Goal: Task Accomplishment & Management: Manage account settings

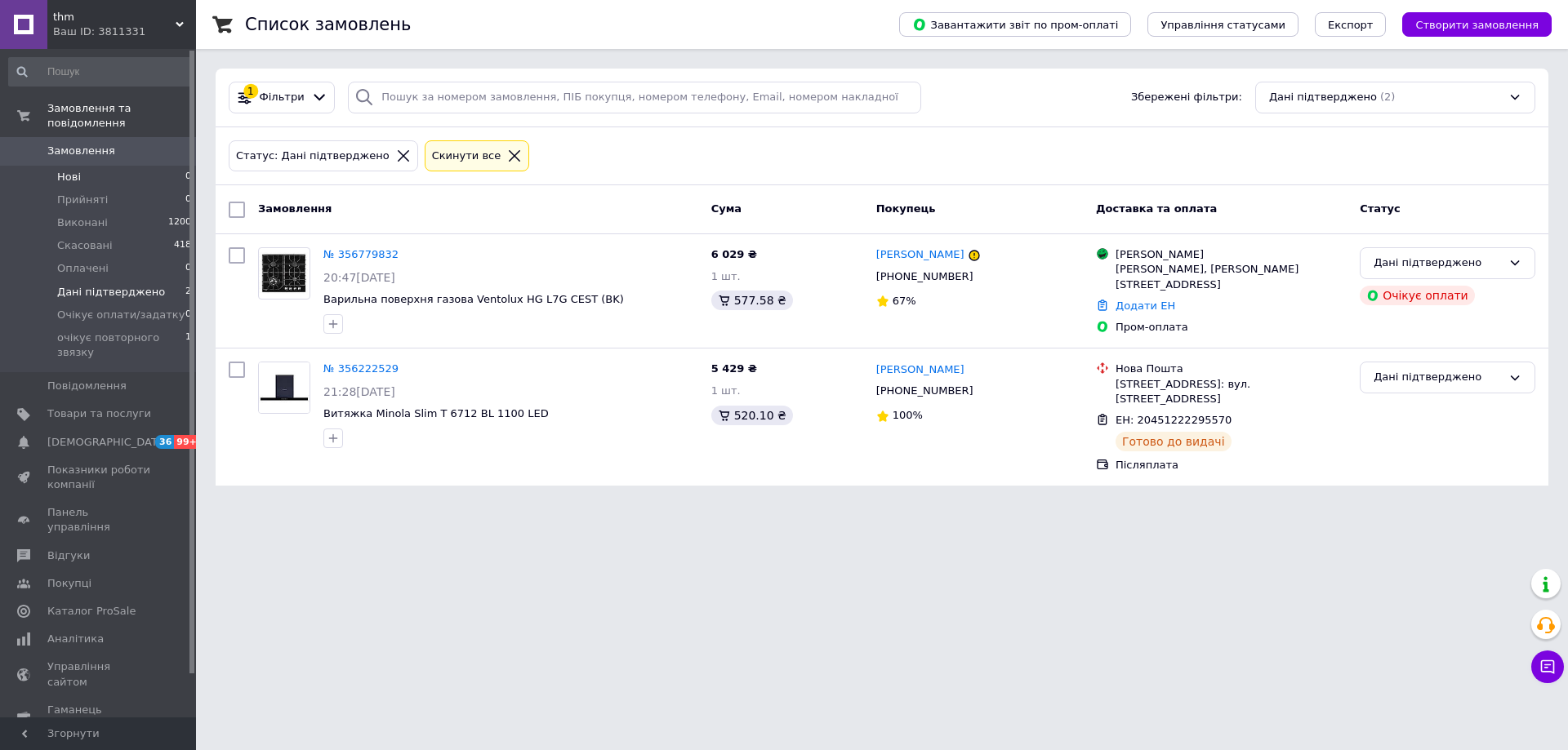
click at [93, 166] on li "Нові 0" at bounding box center [101, 177] width 201 height 22
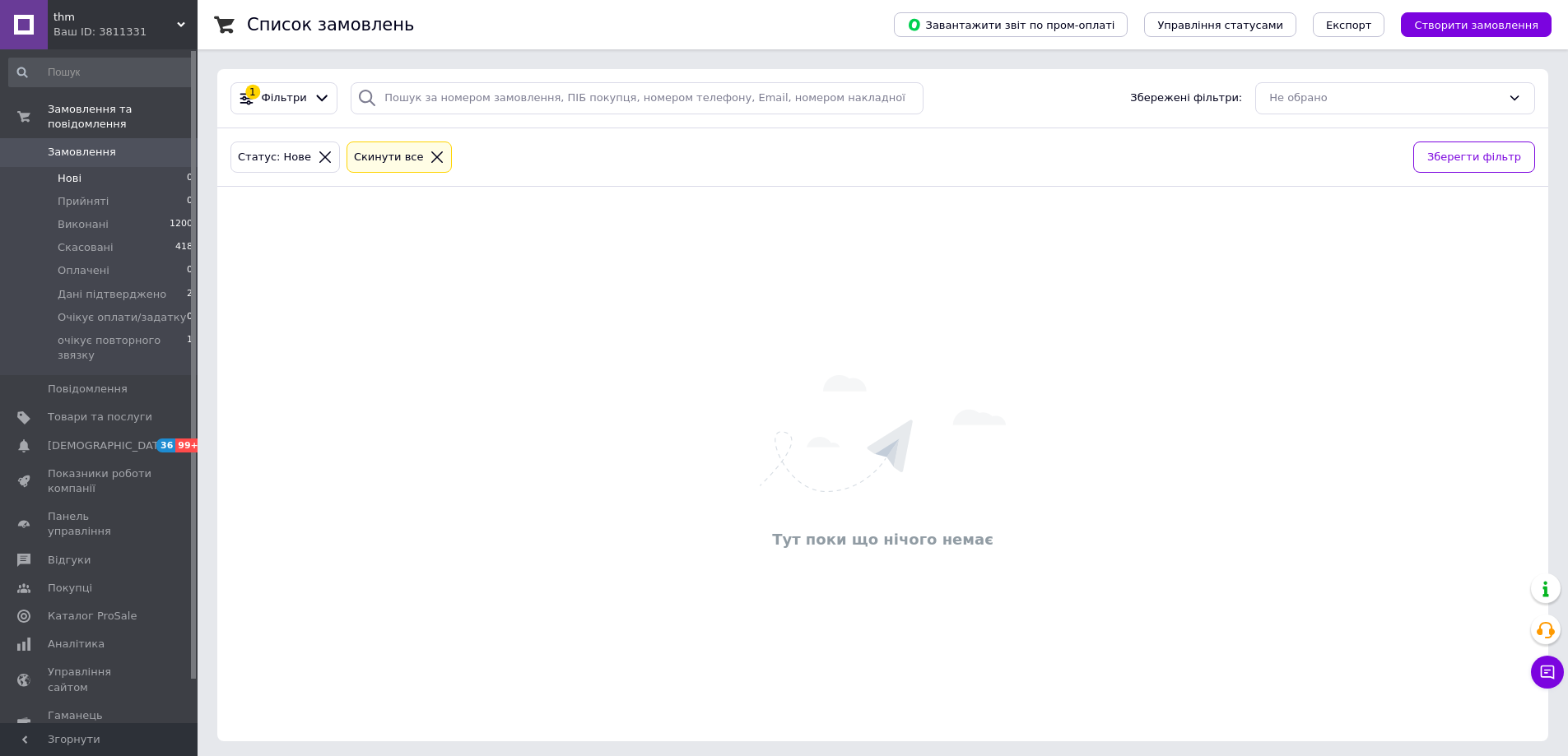
click at [429, 156] on icon at bounding box center [436, 157] width 14 height 14
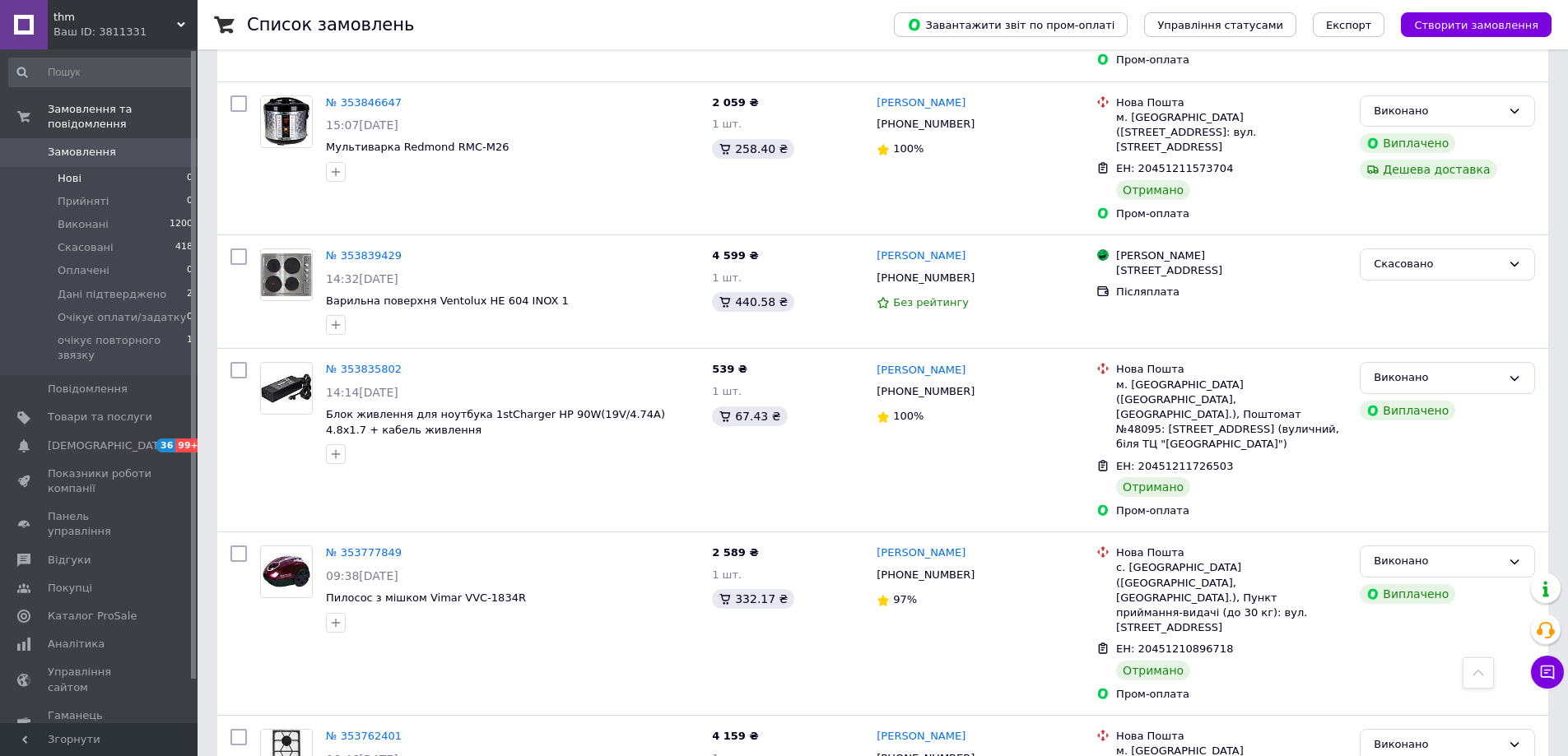
scroll to position [7407, 0]
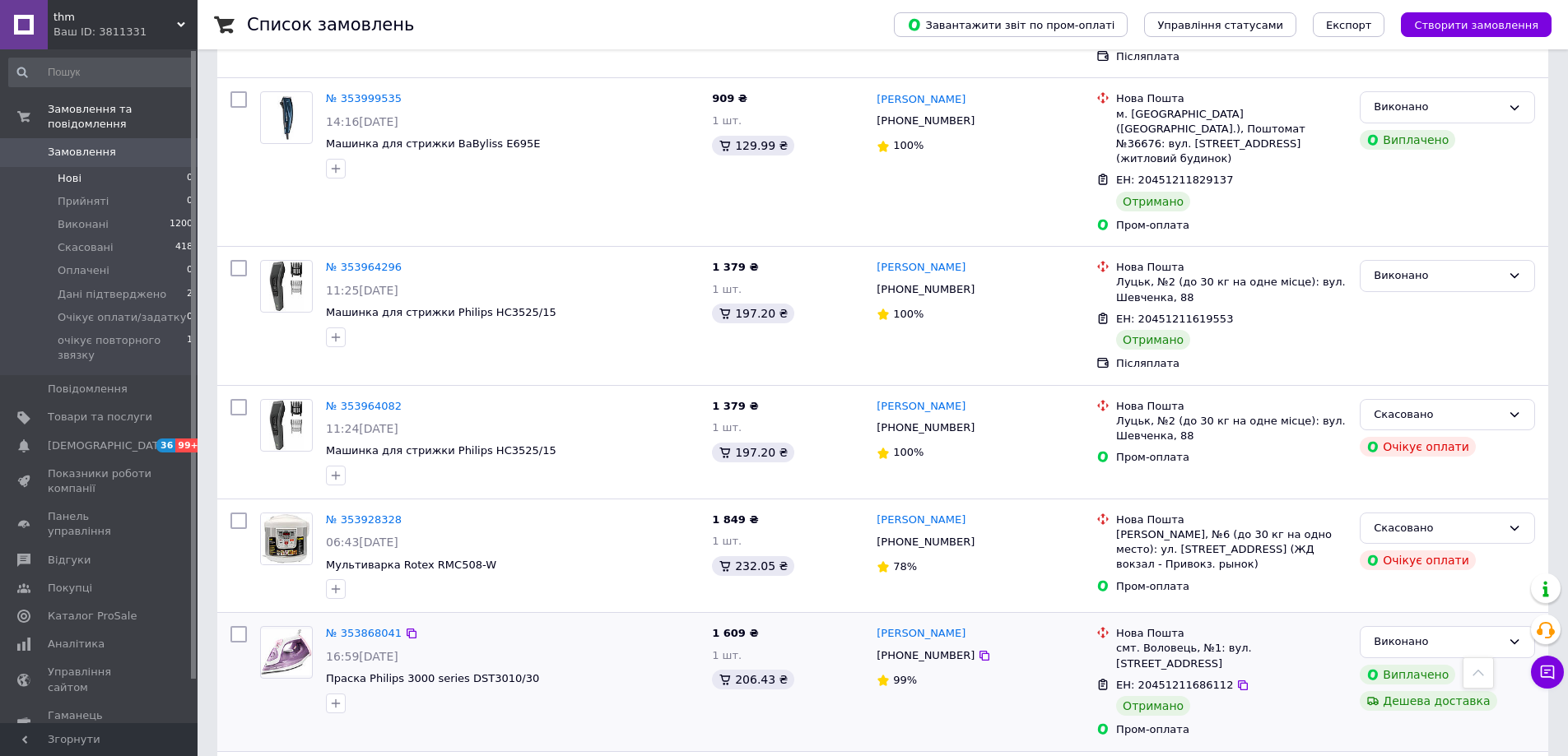
click at [291, 629] on img at bounding box center [286, 652] width 51 height 46
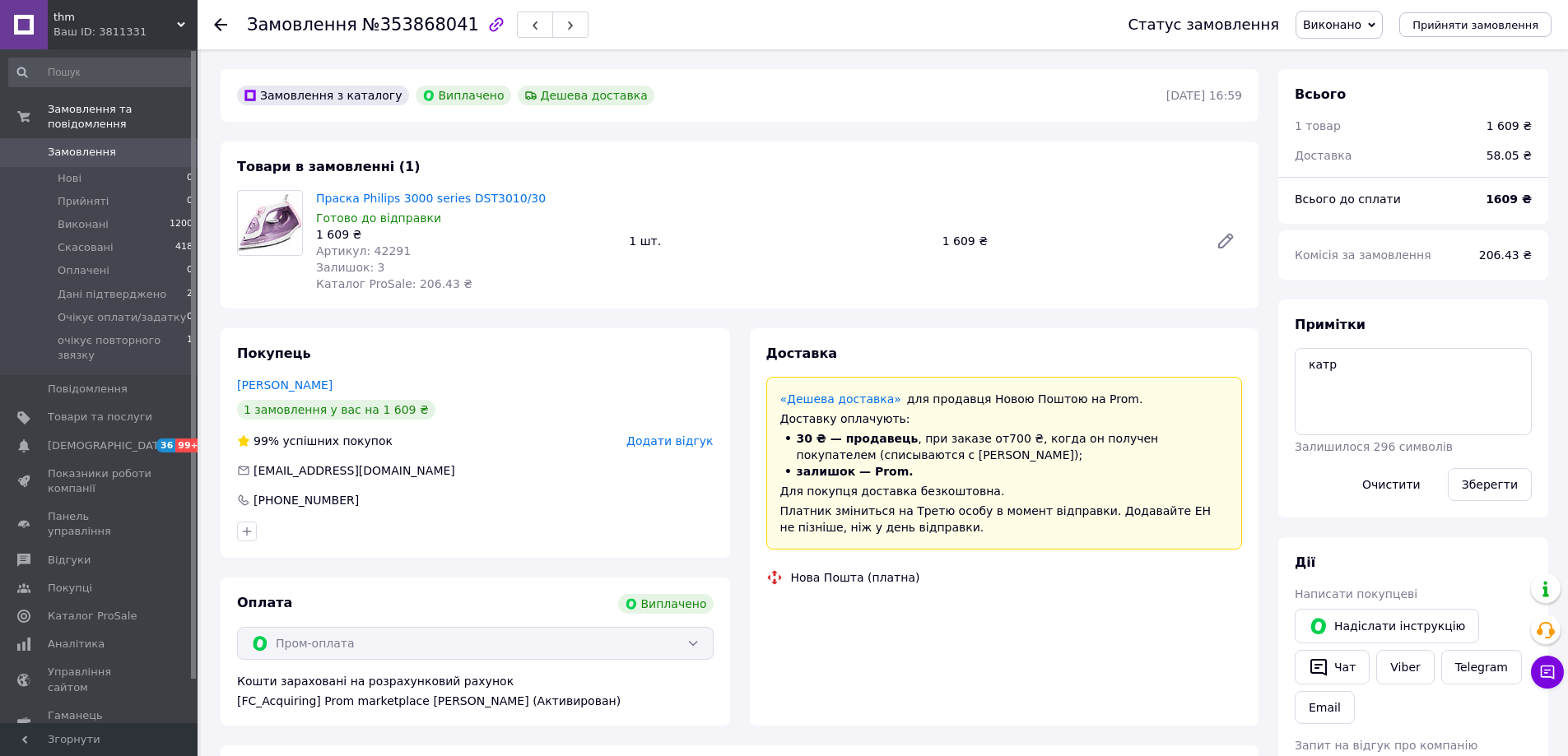
scroll to position [131, 0]
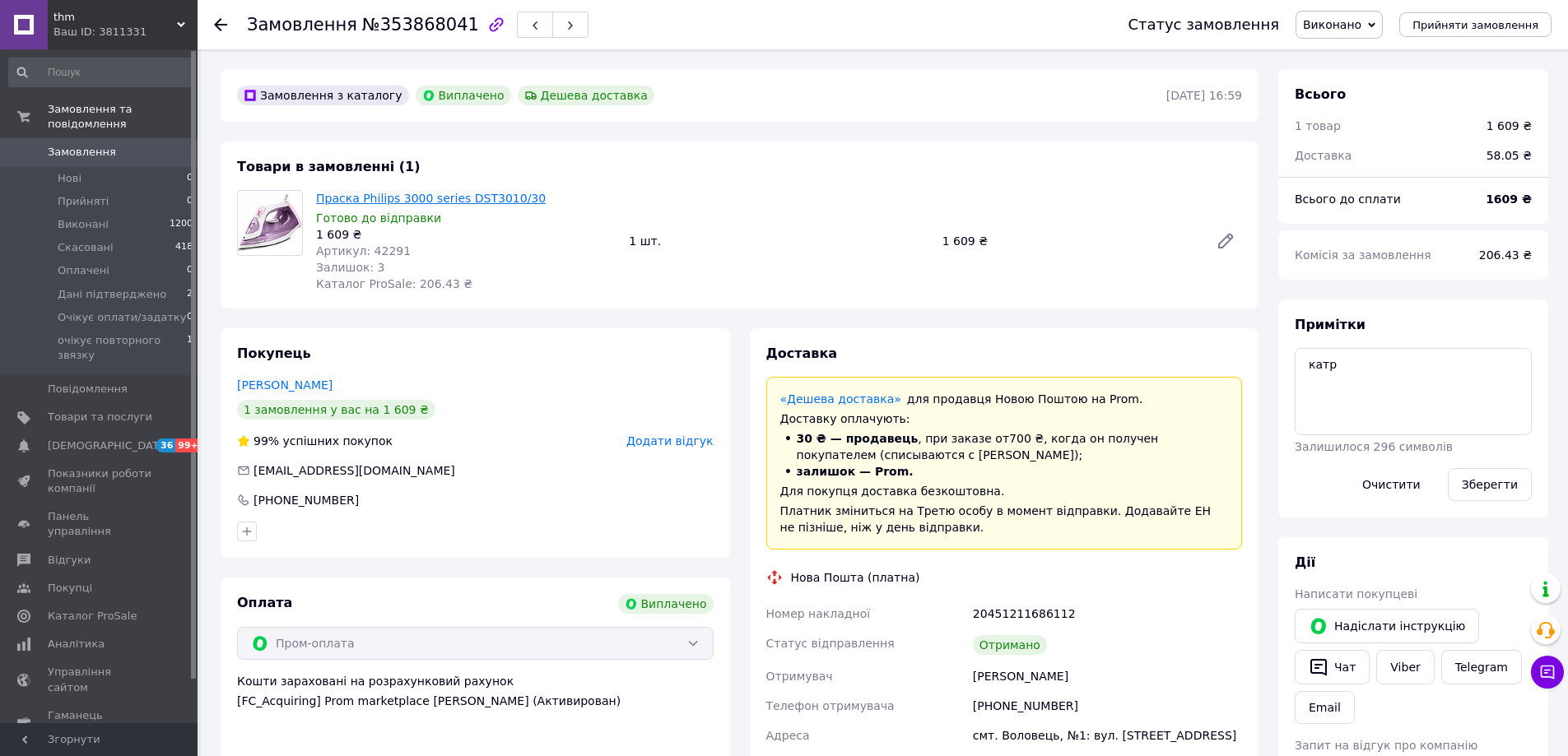
click at [483, 196] on link "Праска Philips 3000 series DST3010/30" at bounding box center [431, 198] width 230 height 14
